Goal: Find specific page/section: Find specific page/section

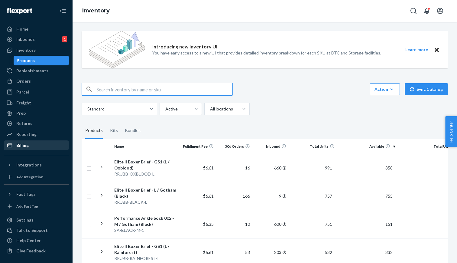
click at [30, 141] on div "Billing" at bounding box center [36, 145] width 64 height 8
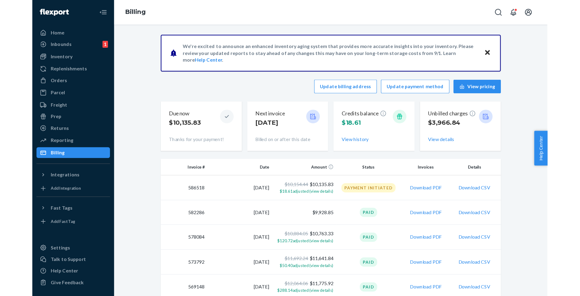
scroll to position [0, 0]
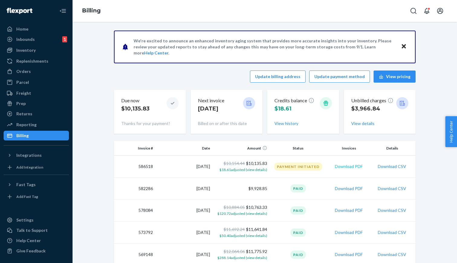
click at [360, 167] on button "Download PDF" at bounding box center [349, 166] width 28 height 6
drag, startPoint x: 427, startPoint y: 172, endPoint x: 396, endPoint y: 169, distance: 31.6
click at [395, 167] on button "Download CSV" at bounding box center [392, 166] width 28 height 6
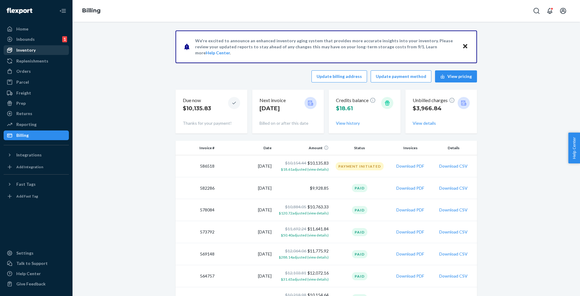
click at [38, 48] on div "Inventory" at bounding box center [36, 50] width 64 height 8
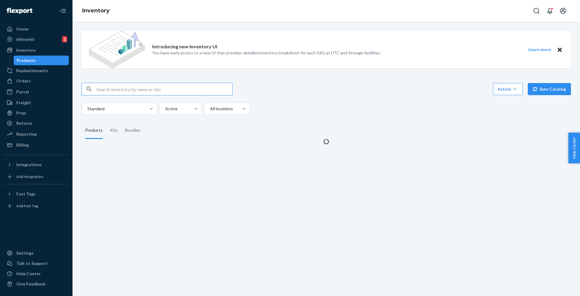
click at [186, 88] on input "text" at bounding box center [164, 89] width 136 height 12
type input "DHN4JHPATBQ"
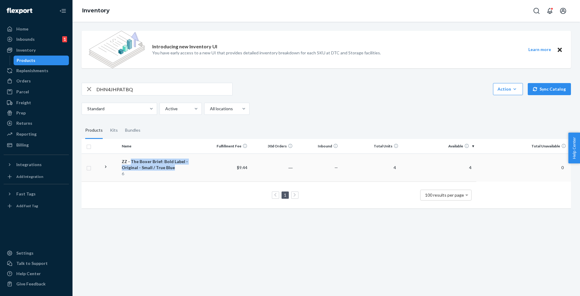
drag, startPoint x: 159, startPoint y: 168, endPoint x: 131, endPoint y: 160, distance: 29.2
click at [131, 160] on div "ZZ - The Boxer Brief: Bold Label - Original - Small / True Blue" at bounding box center [162, 165] width 80 height 12
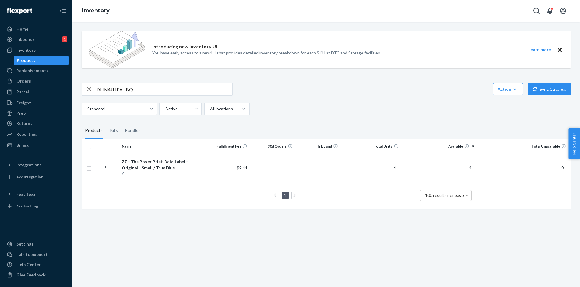
click at [120, 89] on input "DHN4JHPATBQ" at bounding box center [164, 89] width 136 height 12
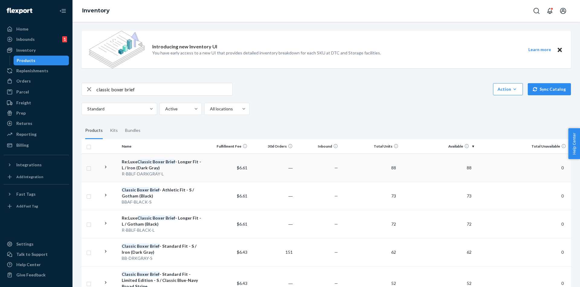
scroll to position [5, 0]
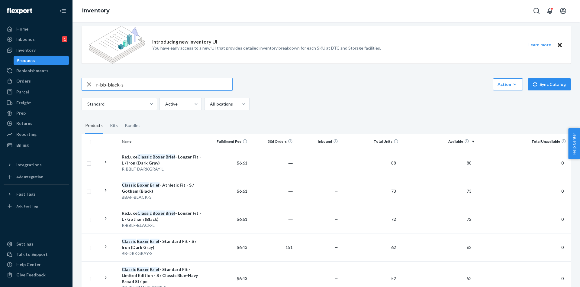
type input "r-bb-black-s"
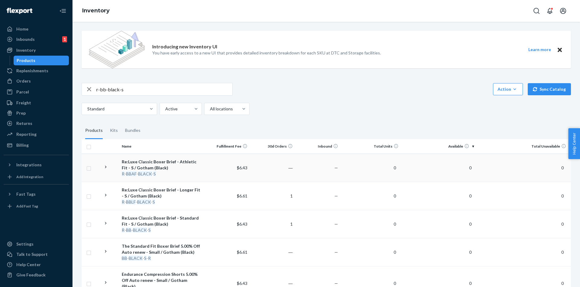
click at [153, 164] on div "Re:Luxe Classic Boxer Brief - Athletic Fit - S / Gotham (Black)" at bounding box center [162, 165] width 80 height 12
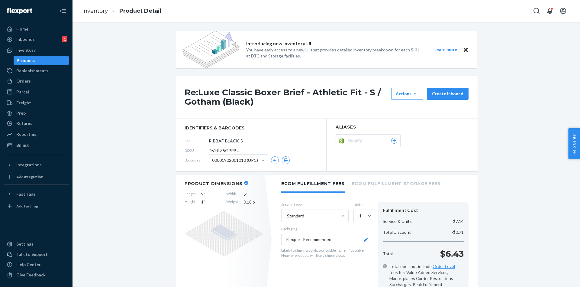
click at [225, 151] on span "DVHLZ5GPPBU" at bounding box center [224, 150] width 31 height 6
copy span "DVHLZ5GPPBU"
drag, startPoint x: 446, startPoint y: 252, endPoint x: 466, endPoint y: 252, distance: 20.2
click at [457, 252] on div "Total $6.43" at bounding box center [424, 254] width 86 height 12
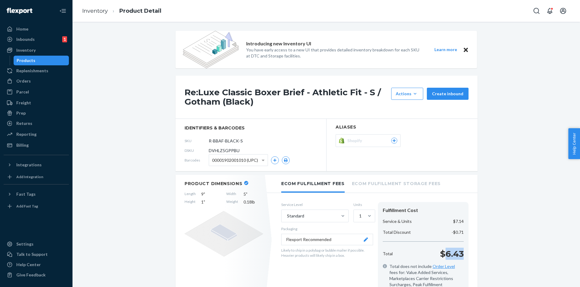
copy p "6.43"
click at [40, 51] on div "Inventory" at bounding box center [36, 50] width 64 height 8
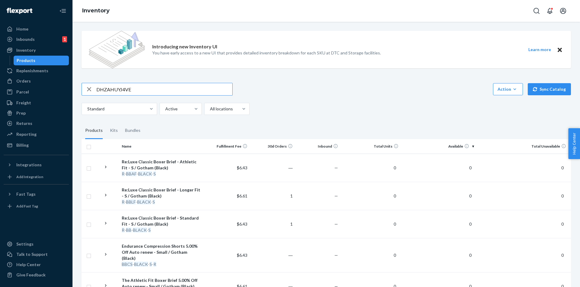
type input "DHZAHUYJ4VE"
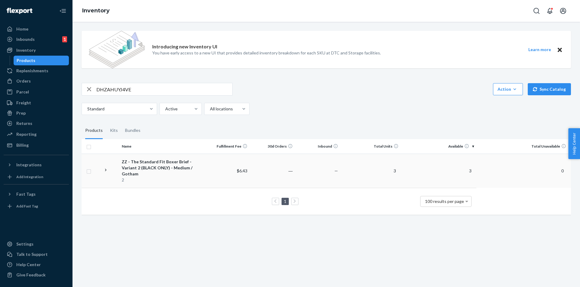
click at [163, 162] on div "ZZ - The Standard Fit Boxer Brief - Variant 2 (BLACK ONLY) - Medium / Gotham" at bounding box center [162, 168] width 80 height 18
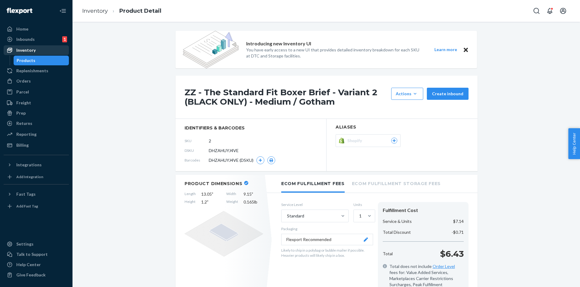
click at [46, 50] on div "Inventory" at bounding box center [36, 50] width 64 height 8
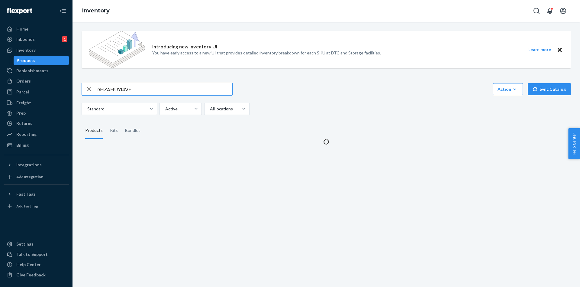
click at [166, 95] on input "DHZAHUYJ4VE" at bounding box center [164, 89] width 136 height 12
type input "DQ5LGHQ8YQ9"
